Goal: Use online tool/utility: Utilize a website feature to perform a specific function

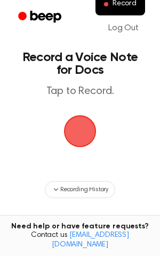
click at [82, 127] on span "button" at bounding box center [80, 131] width 43 height 43
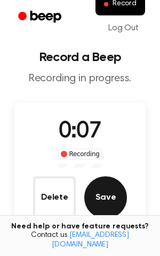
click at [97, 193] on button "Save" at bounding box center [105, 198] width 43 height 43
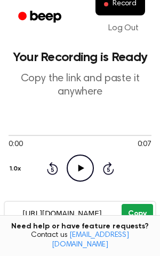
click at [135, 215] on button "Copy" at bounding box center [136, 214] width 31 height 20
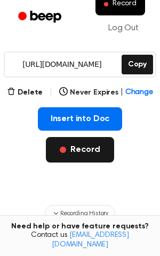
scroll to position [124, 0]
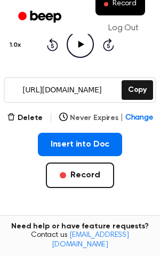
click at [83, 117] on button "Never Expires | Change" at bounding box center [106, 118] width 94 height 11
click at [24, 151] on div "Insert into Doc Record" at bounding box center [80, 177] width 143 height 89
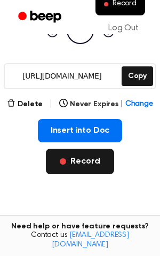
scroll to position [128, 0]
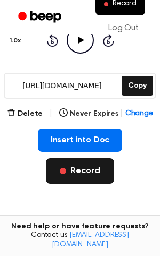
click at [96, 175] on button "Record" at bounding box center [80, 172] width 68 height 26
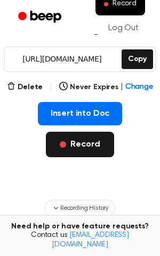
scroll to position [102, 0]
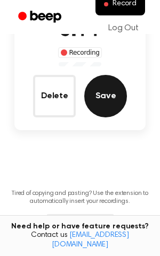
click at [105, 96] on button "Save" at bounding box center [105, 96] width 43 height 43
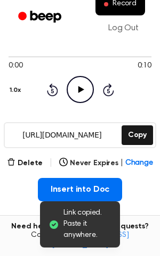
scroll to position [80, 0]
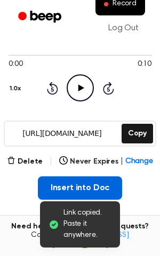
click at [79, 181] on button "Insert into Doc" at bounding box center [80, 188] width 85 height 23
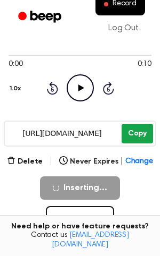
click at [137, 137] on button "Copy" at bounding box center [136, 134] width 31 height 20
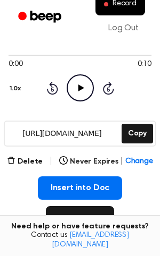
click at [73, 214] on button "Record" at bounding box center [80, 219] width 68 height 26
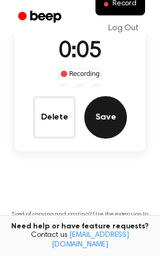
click at [105, 117] on button "Save" at bounding box center [105, 117] width 43 height 43
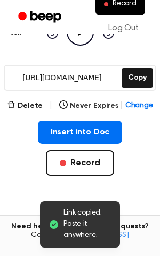
scroll to position [135, 0]
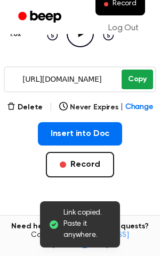
click at [135, 88] on button "Copy" at bounding box center [136, 80] width 31 height 20
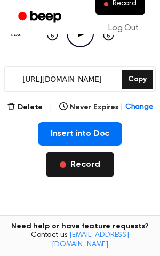
click at [82, 169] on button "Record" at bounding box center [80, 165] width 68 height 26
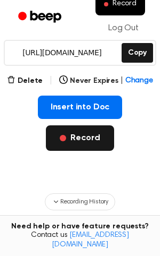
scroll to position [108, 0]
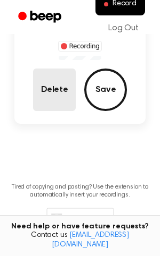
click at [57, 92] on button "Delete" at bounding box center [54, 90] width 43 height 43
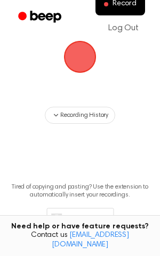
click at [84, 62] on span "button" at bounding box center [80, 57] width 35 height 35
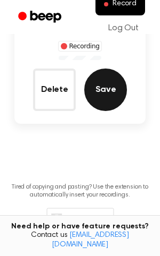
click at [106, 90] on button "Save" at bounding box center [105, 90] width 43 height 43
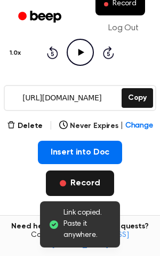
scroll to position [100, 0]
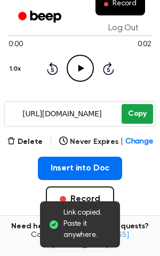
click at [142, 118] on button "Copy" at bounding box center [136, 114] width 31 height 20
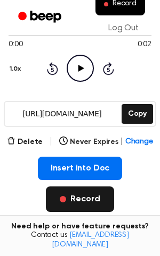
click at [80, 199] on button "Record" at bounding box center [80, 200] width 68 height 26
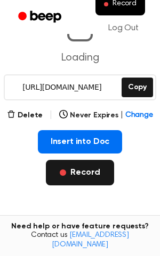
scroll to position [73, 0]
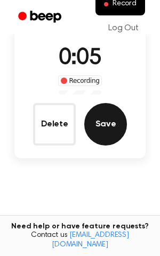
click at [111, 118] on button "Save" at bounding box center [105, 124] width 43 height 43
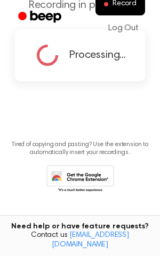
scroll to position [0, 0]
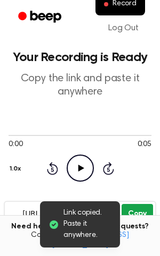
click at [140, 208] on button "Copy" at bounding box center [136, 214] width 31 height 20
